Goal: Task Accomplishment & Management: Use online tool/utility

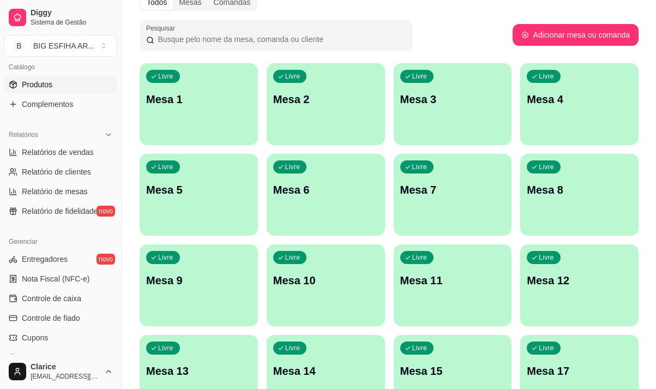
scroll to position [381, 0]
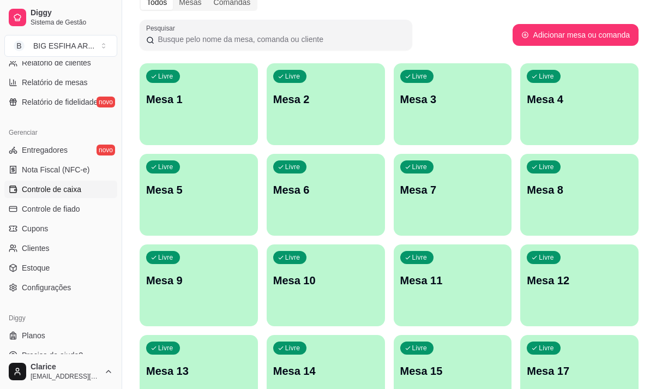
click at [67, 186] on span "Controle de caixa" at bounding box center [51, 189] width 59 height 11
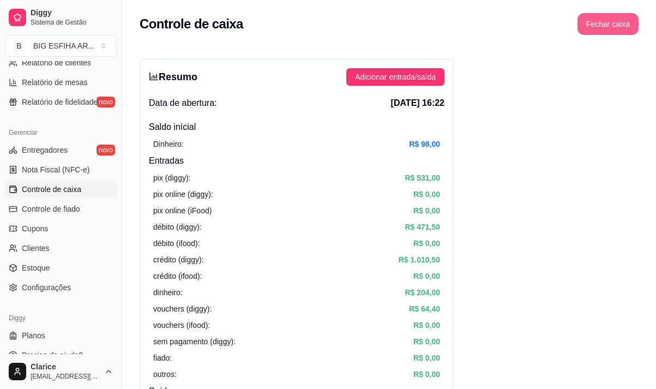
click at [625, 23] on button "Fechar caixa" at bounding box center [607, 24] width 61 height 22
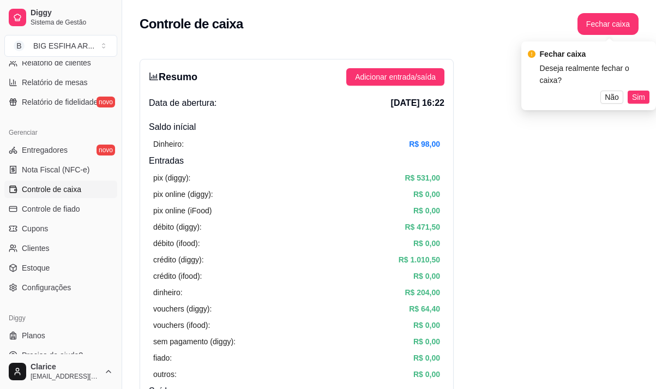
click at [635, 91] on span "Sim" at bounding box center [638, 97] width 13 height 12
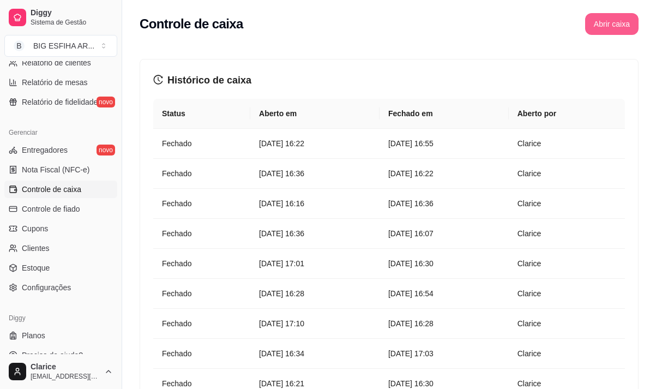
click at [622, 24] on button "Abrir caixa" at bounding box center [611, 24] width 53 height 22
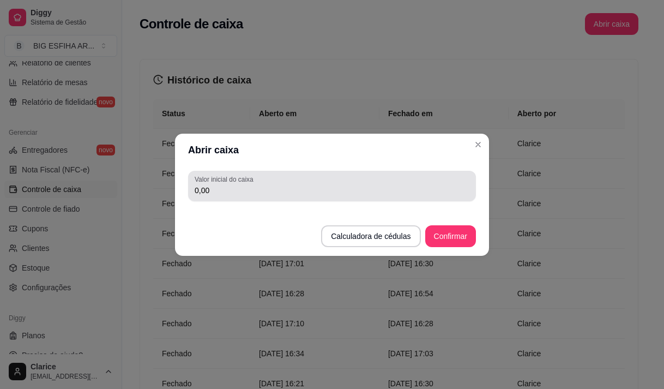
click at [298, 185] on input "0,00" at bounding box center [332, 190] width 275 height 11
click at [283, 183] on div "0,00" at bounding box center [332, 186] width 275 height 22
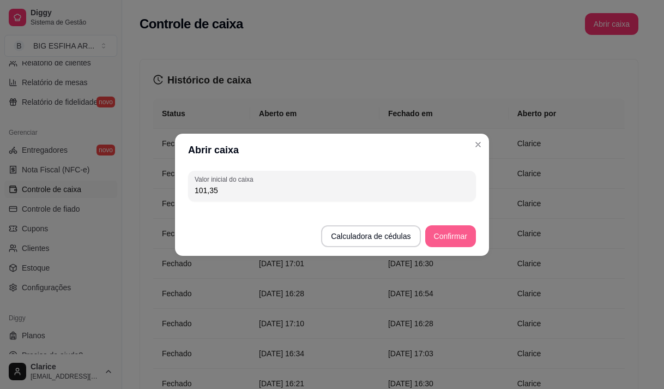
type input "101,35"
click at [471, 239] on button "Confirmar" at bounding box center [450, 236] width 51 height 22
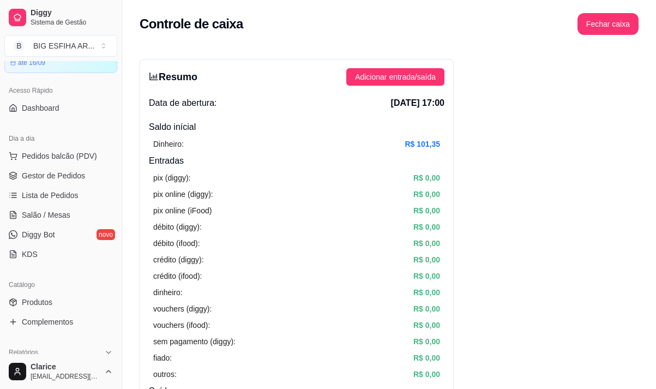
scroll to position [54, 0]
click at [56, 211] on span "Salão / Mesas" at bounding box center [46, 215] width 49 height 11
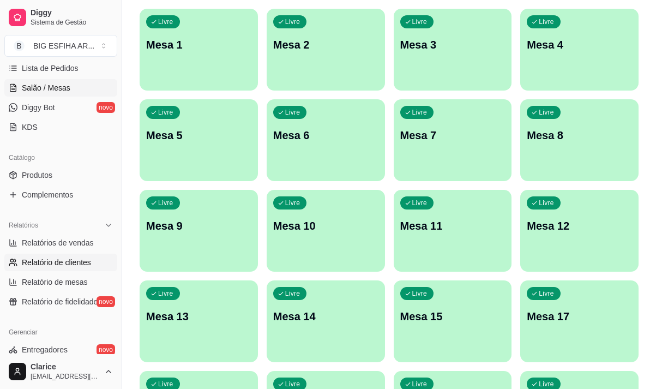
scroll to position [163, 0]
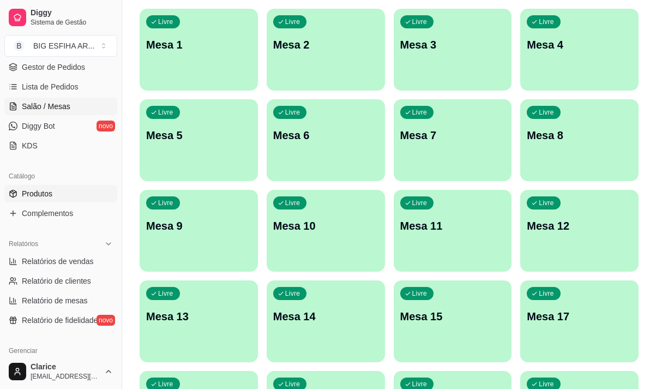
click at [71, 195] on link "Produtos" at bounding box center [60, 193] width 113 height 17
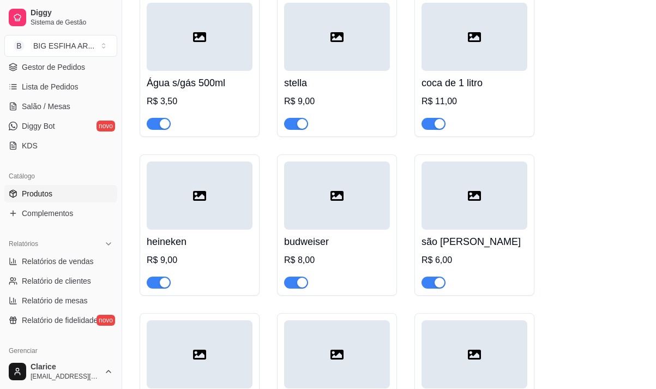
scroll to position [13912, 0]
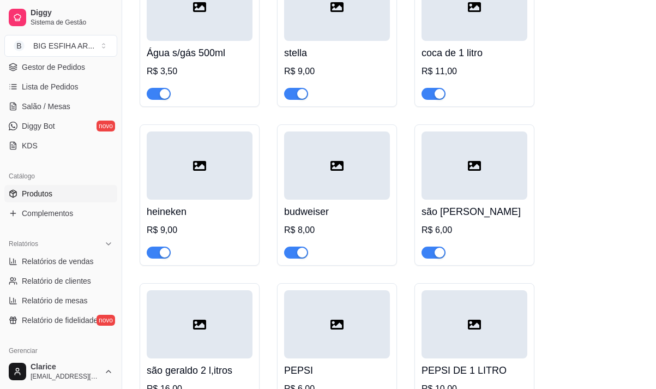
click at [150, 246] on span "button" at bounding box center [159, 252] width 24 height 12
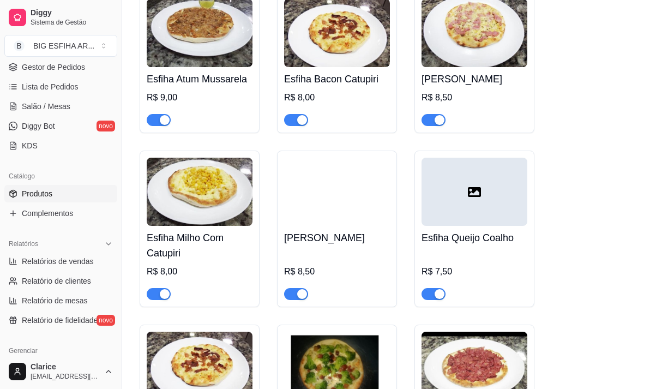
scroll to position [1246, 0]
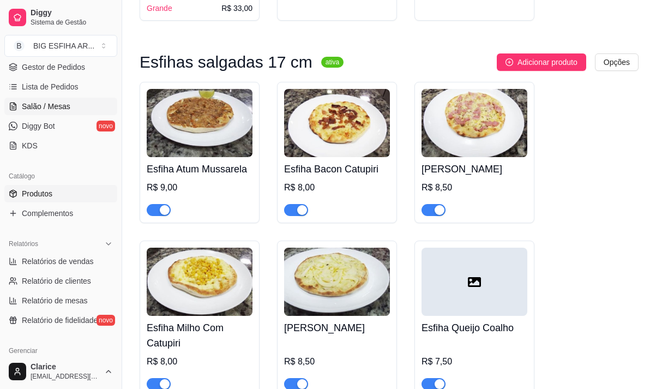
click at [80, 102] on link "Salão / Mesas" at bounding box center [60, 106] width 113 height 17
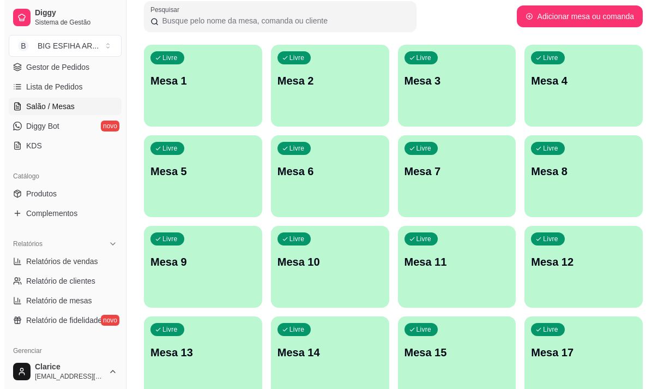
scroll to position [54, 0]
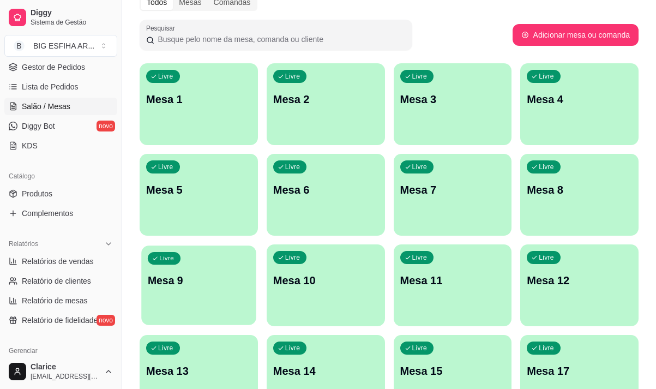
click at [189, 280] on p "Mesa 9" at bounding box center [199, 280] width 102 height 15
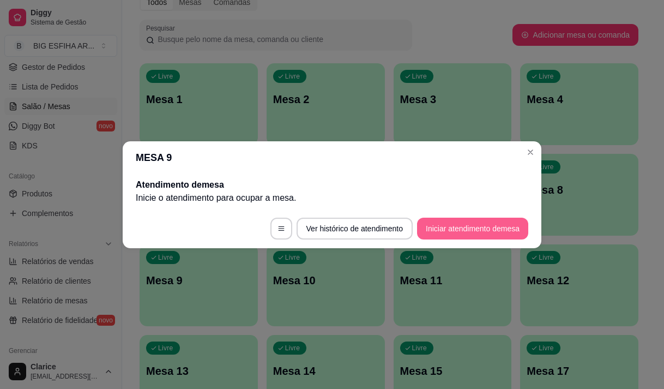
click at [457, 233] on button "Iniciar atendimento de mesa" at bounding box center [472, 228] width 111 height 22
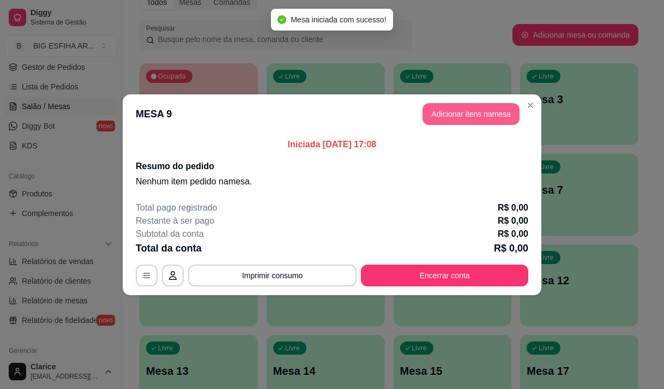
click at [438, 112] on button "Adicionar itens na mesa" at bounding box center [470, 114] width 97 height 22
click at [194, 72] on div at bounding box center [217, 71] width 378 height 22
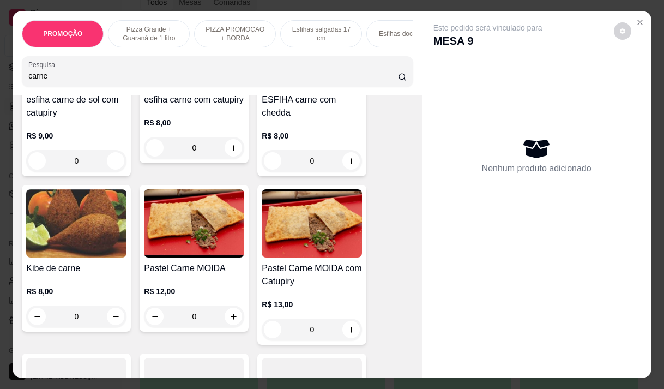
scroll to position [490, 0]
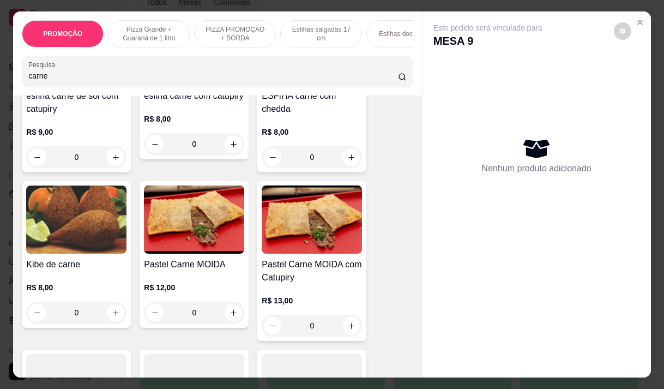
type input "carne"
click at [213, 264] on h4 "Pastel Carne MOIDA" at bounding box center [194, 264] width 100 height 13
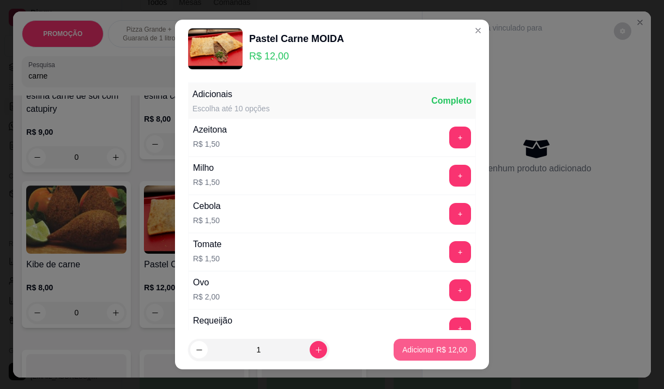
click at [433, 349] on p "Adicionar R$ 12,00" at bounding box center [434, 349] width 65 height 11
type input "1"
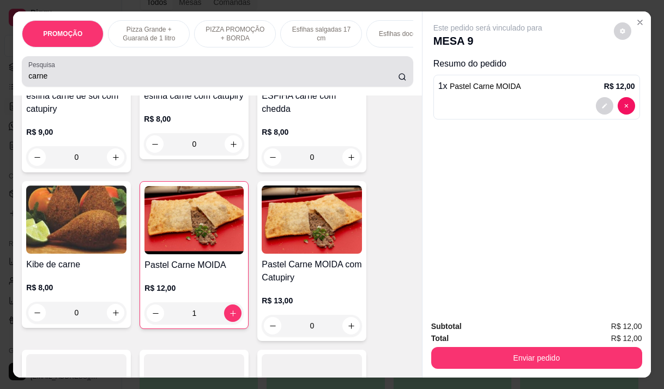
click at [82, 72] on div "carne" at bounding box center [217, 71] width 378 height 22
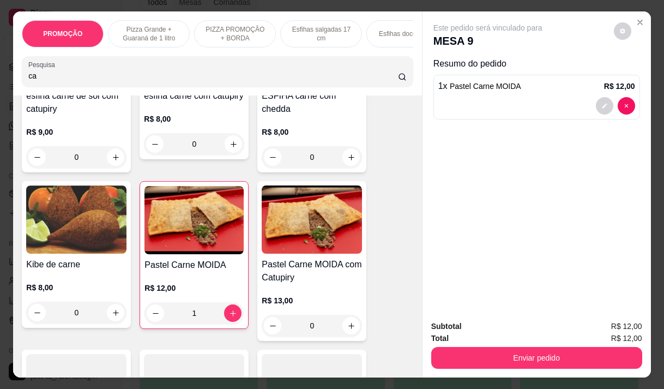
type input "c"
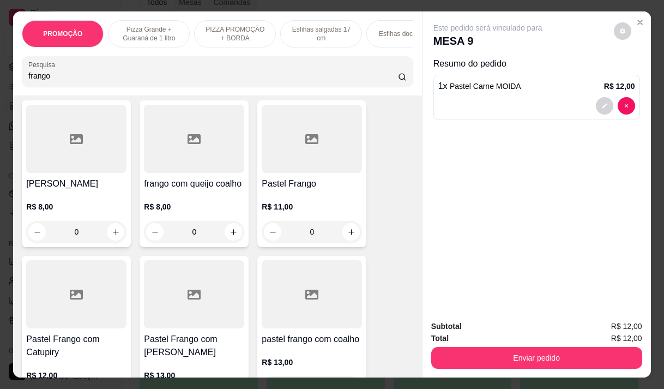
scroll to position [275, 0]
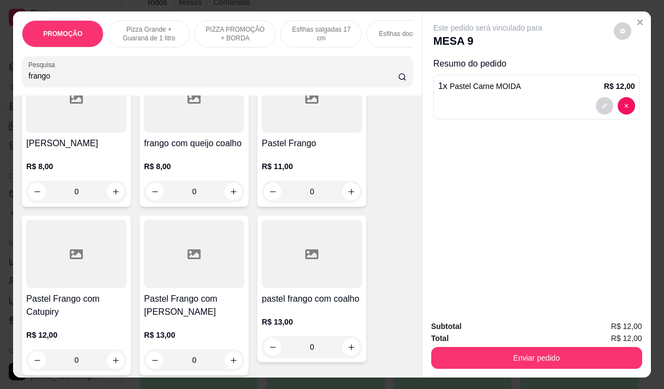
type input "frango"
click at [354, 183] on div "0" at bounding box center [312, 191] width 100 height 22
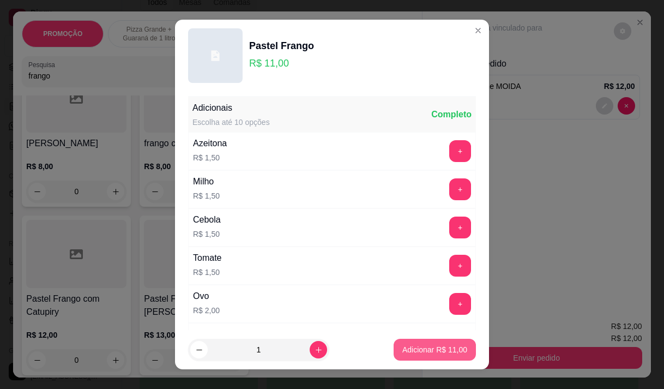
click at [424, 353] on p "Adicionar R$ 11,00" at bounding box center [434, 349] width 65 height 11
type input "1"
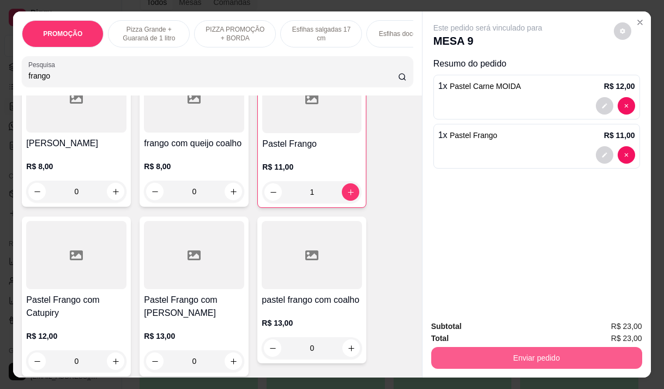
click at [494, 355] on button "Enviar pedido" at bounding box center [536, 358] width 211 height 22
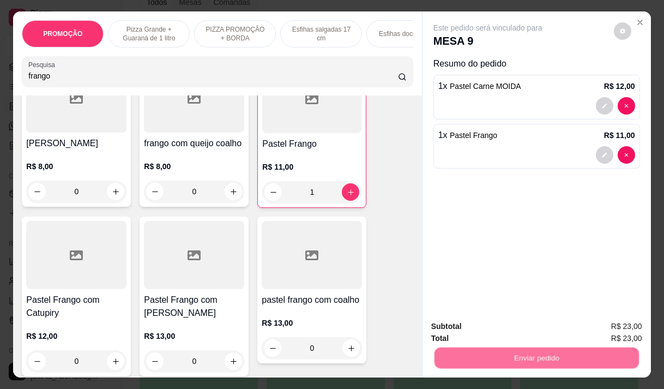
click at [469, 325] on button "Não registrar e enviar pedido" at bounding box center [500, 326] width 113 height 21
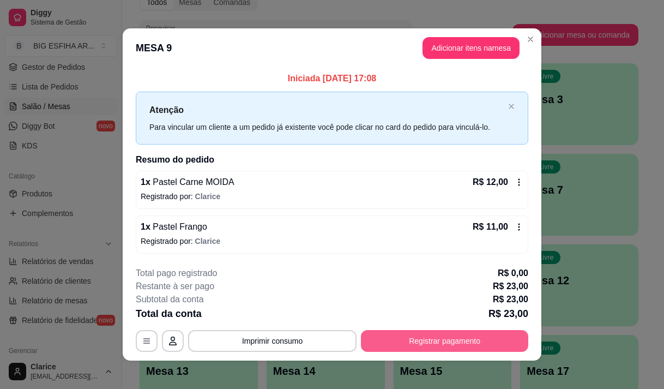
click at [427, 336] on button "Registrar pagamento" at bounding box center [444, 341] width 167 height 22
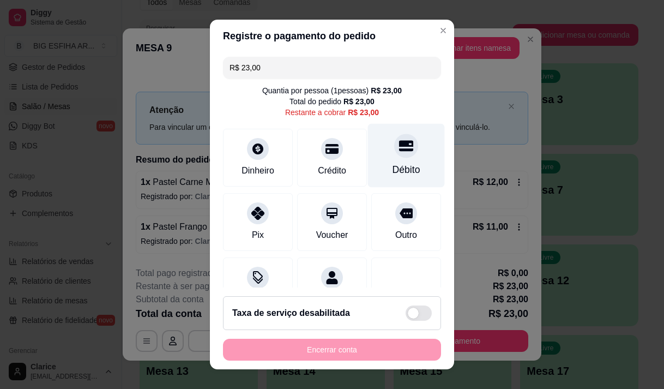
click at [394, 155] on div at bounding box center [406, 146] width 24 height 24
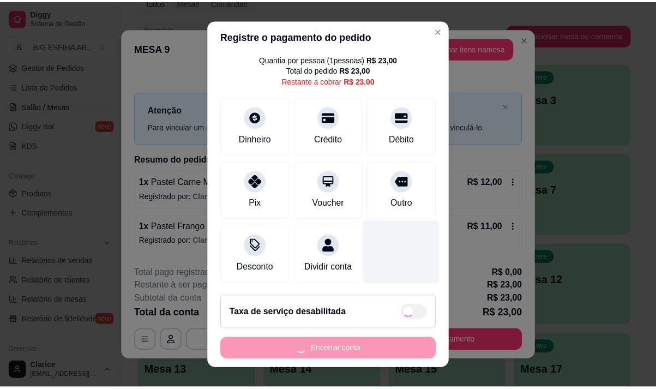
scroll to position [45, 0]
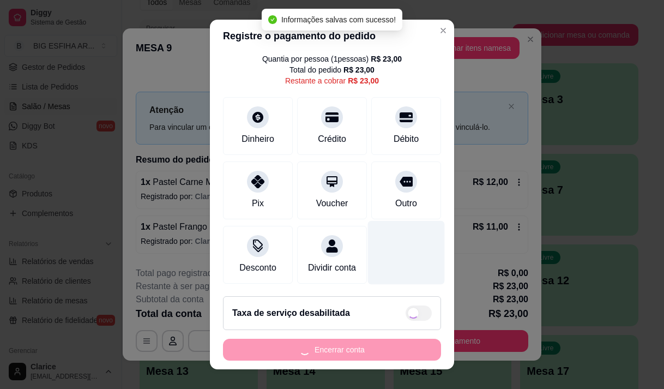
type input "R$ 0,00"
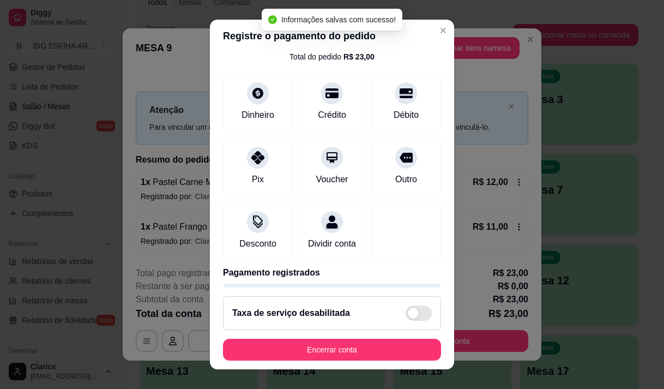
click at [483, 299] on div "Subtotal da conta R$ 23,00" at bounding box center [332, 299] width 392 height 13
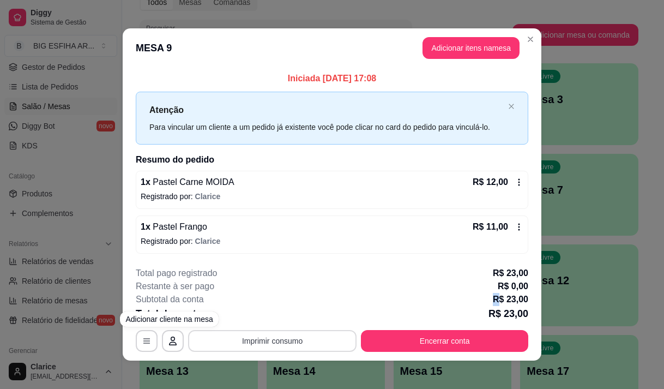
click at [252, 345] on button "Imprimir consumo" at bounding box center [272, 341] width 168 height 22
click at [308, 342] on button "Imprimir consumo" at bounding box center [272, 341] width 168 height 22
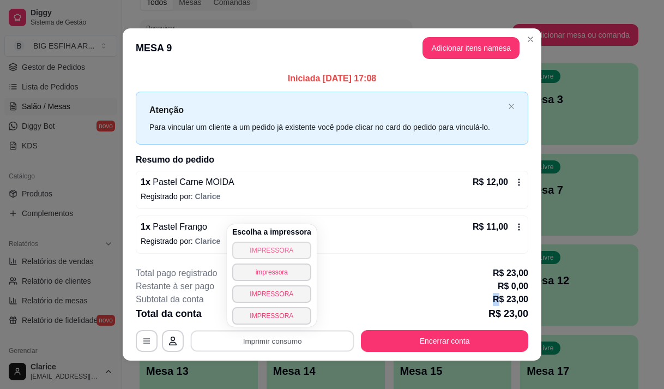
click at [269, 247] on button "IMPRESSORA" at bounding box center [271, 249] width 79 height 17
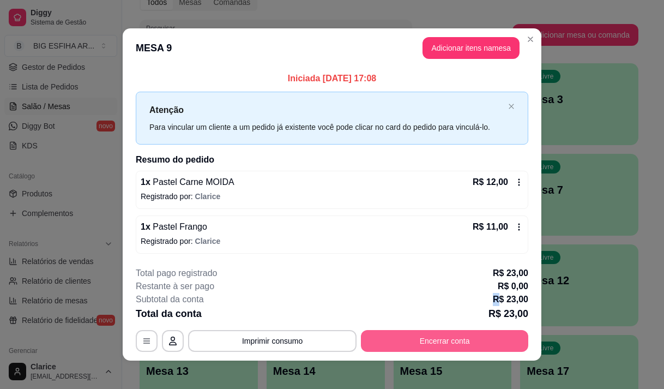
click at [404, 341] on button "Encerrar conta" at bounding box center [444, 341] width 167 height 22
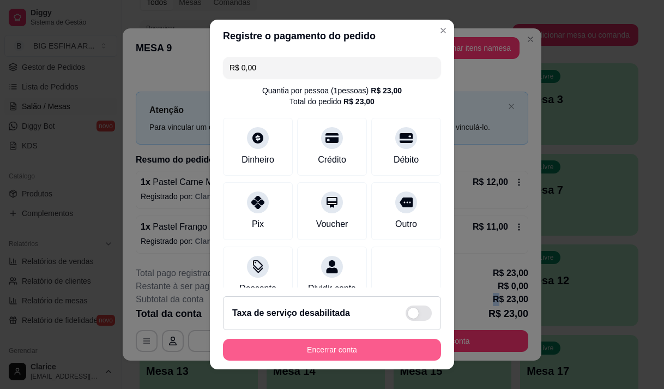
click at [353, 353] on button "Encerrar conta" at bounding box center [332, 349] width 218 height 22
click at [353, 353] on div "Encerrar conta" at bounding box center [332, 349] width 218 height 22
